Goal: Browse casually

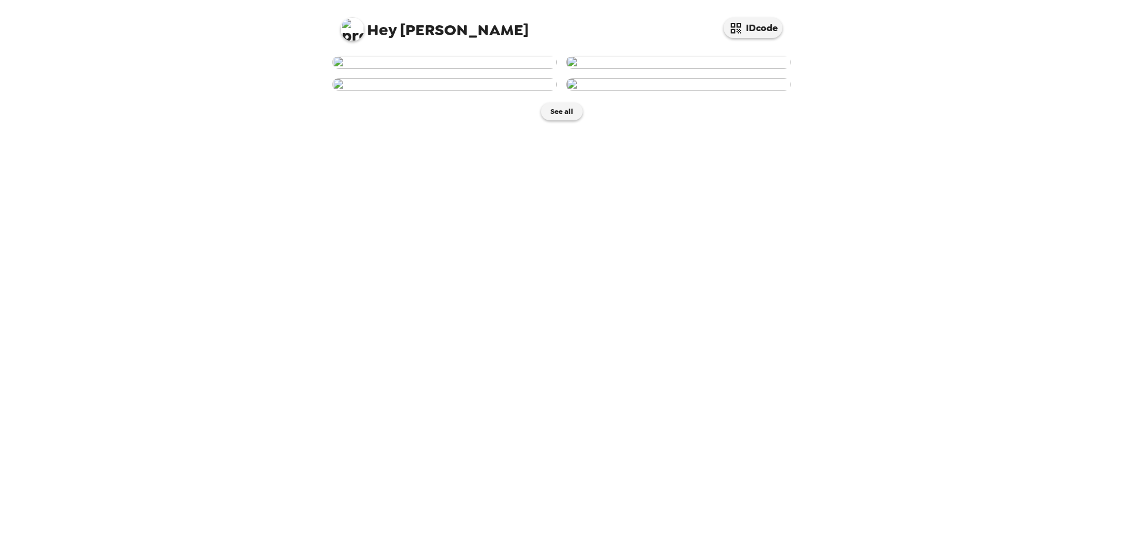
scroll to position [115, 0]
click at [513, 91] on img at bounding box center [444, 84] width 224 height 13
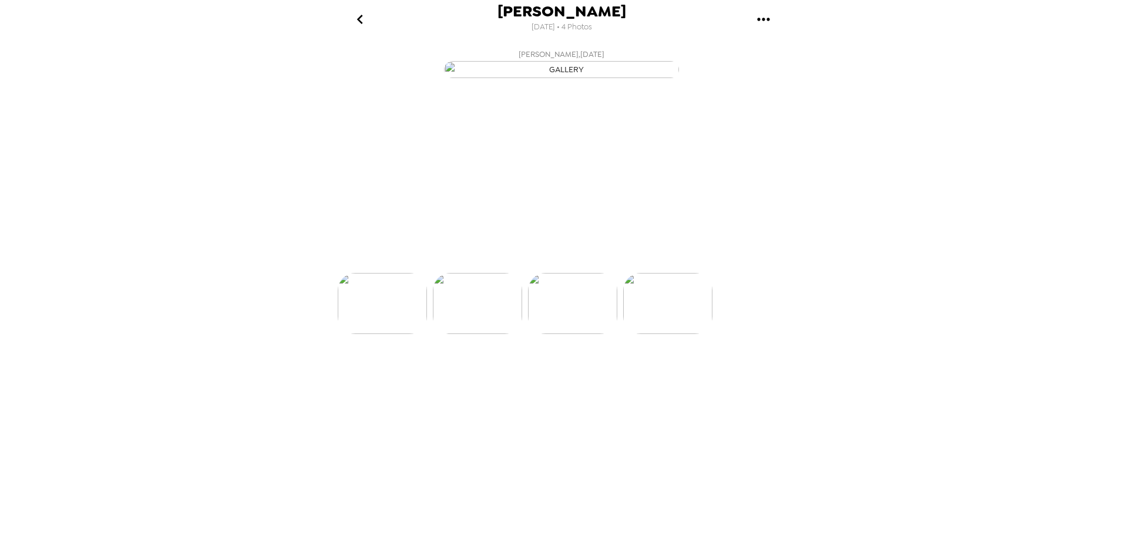
scroll to position [0, 189]
click at [350, 369] on img at bounding box center [372, 338] width 89 height 61
click at [652, 369] on img at bounding box center [656, 338] width 89 height 61
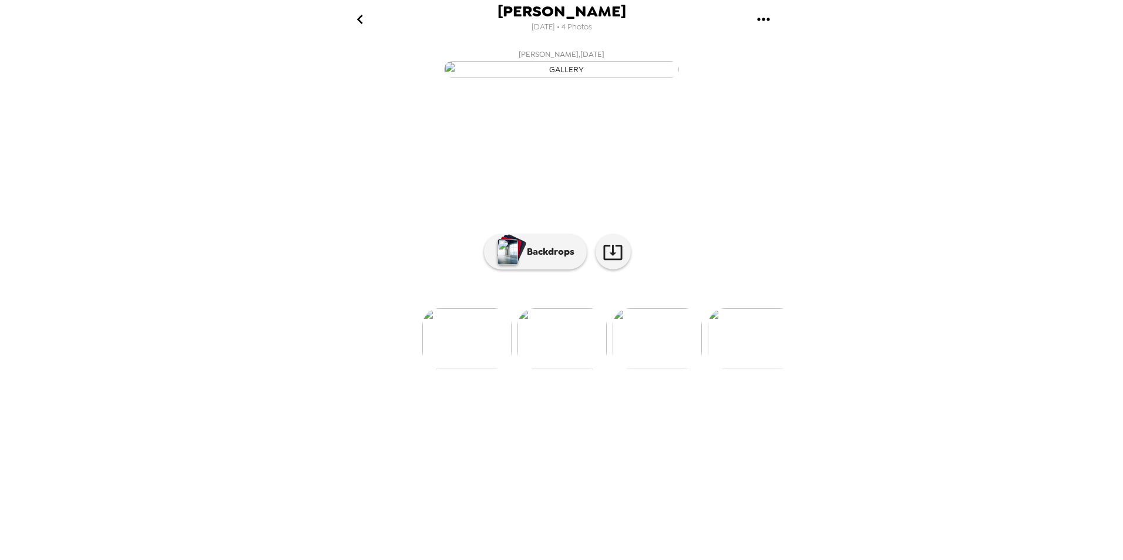
click at [473, 369] on img at bounding box center [466, 338] width 89 height 61
click at [749, 369] on img at bounding box center [751, 338] width 89 height 61
click at [665, 369] on img at bounding box center [657, 338] width 89 height 61
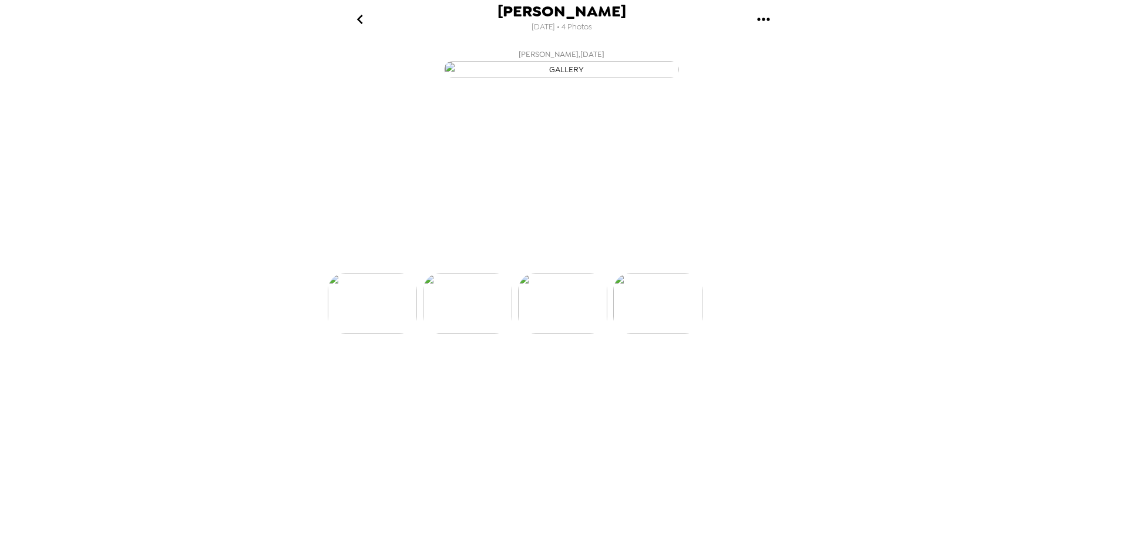
scroll to position [0, 283]
click at [361, 19] on icon "go back" at bounding box center [360, 19] width 19 height 19
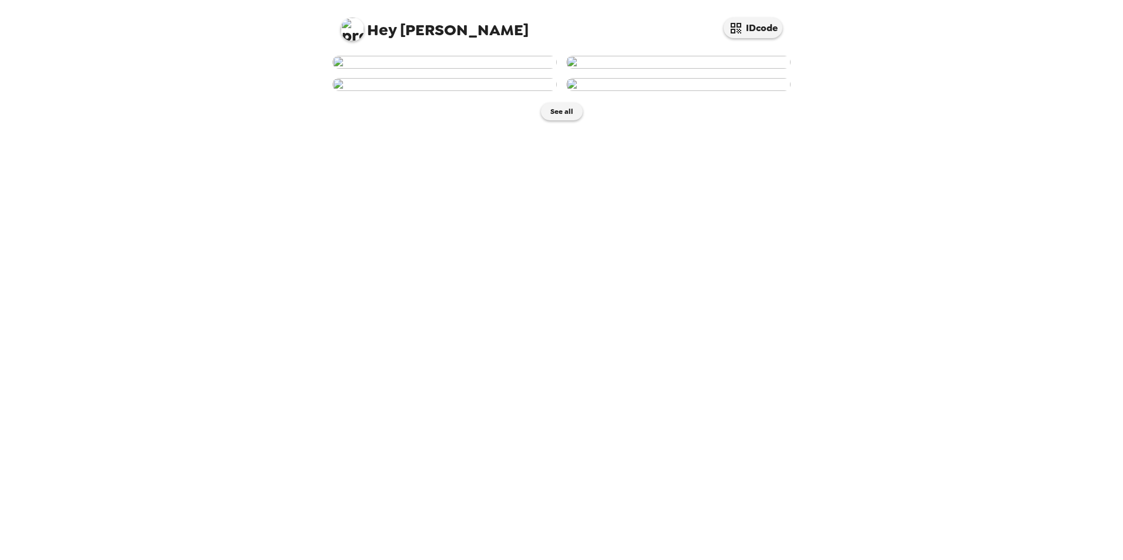
scroll to position [119, 0]
